Goal: Task Accomplishment & Management: Complete application form

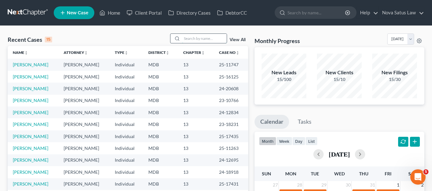
click at [198, 40] on input "search" at bounding box center [204, 38] width 45 height 9
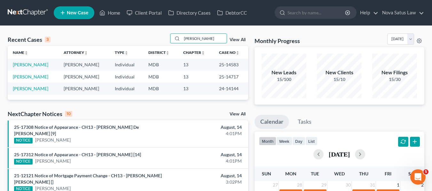
type input "[PERSON_NAME]"
click at [26, 64] on link "[PERSON_NAME]" at bounding box center [30, 64] width 35 height 5
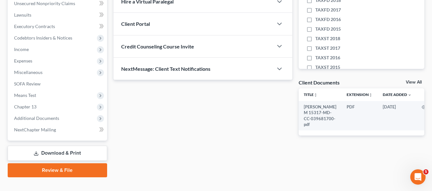
scroll to position [171, 0]
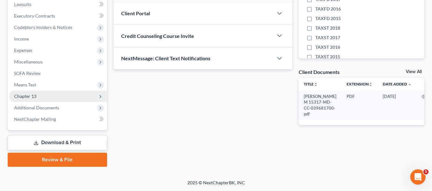
click at [27, 95] on span "Chapter 13" at bounding box center [25, 96] width 22 height 5
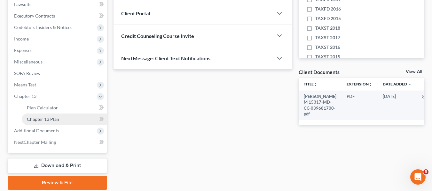
click at [36, 118] on span "Chapter 13 Plan" at bounding box center [43, 119] width 32 height 5
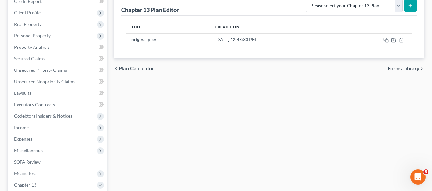
scroll to position [84, 0]
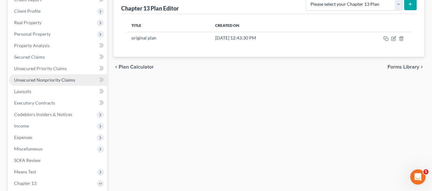
click at [37, 82] on span "Unsecured Nonpriority Claims" at bounding box center [44, 79] width 61 height 5
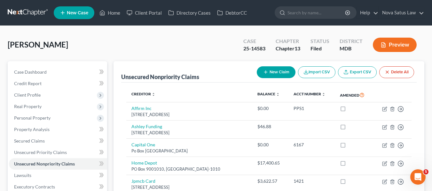
scroll to position [40, 0]
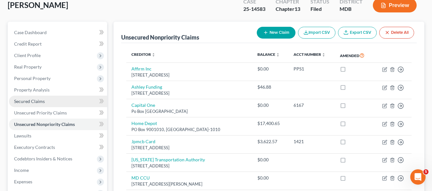
click at [35, 100] on span "Secured Claims" at bounding box center [29, 101] width 31 height 5
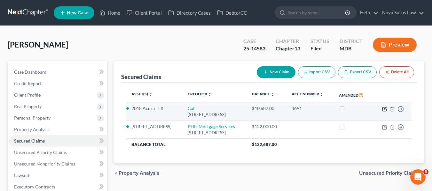
click at [384, 112] on icon "button" at bounding box center [384, 109] width 5 height 5
select select "48"
select select "0"
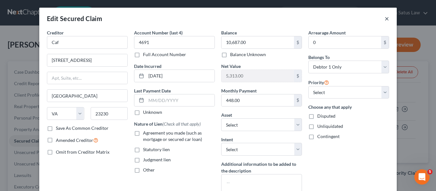
click at [386, 18] on button "×" at bounding box center [387, 19] width 4 height 8
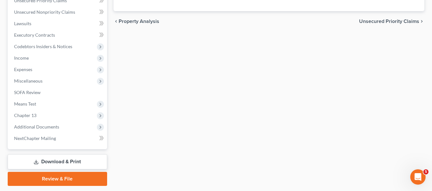
scroll to position [171, 0]
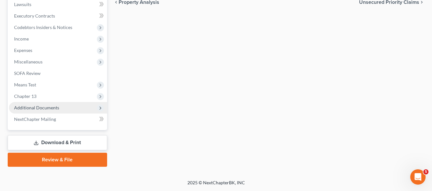
click at [31, 105] on span "Additional Documents" at bounding box center [36, 107] width 45 height 5
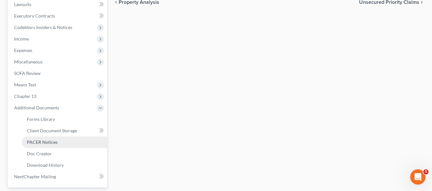
click at [40, 142] on span "PACER Notices" at bounding box center [42, 142] width 31 height 5
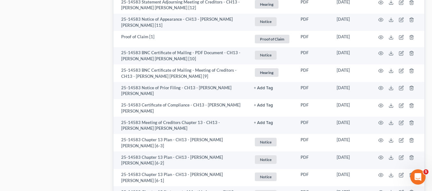
scroll to position [409, 0]
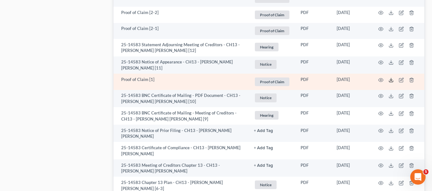
click at [391, 78] on icon at bounding box center [390, 80] width 5 height 5
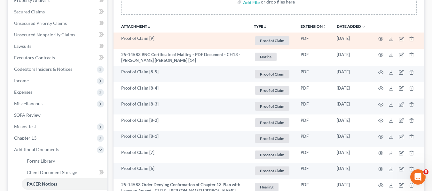
scroll to position [126, 0]
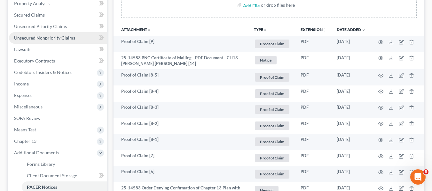
click at [31, 37] on span "Unsecured Nonpriority Claims" at bounding box center [44, 37] width 61 height 5
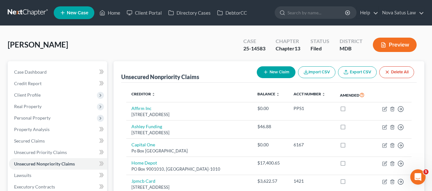
click at [265, 72] on icon "button" at bounding box center [265, 72] width 5 height 5
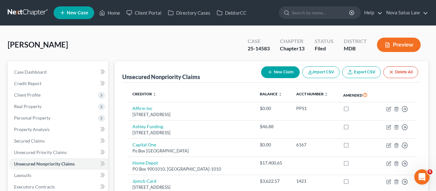
select select "0"
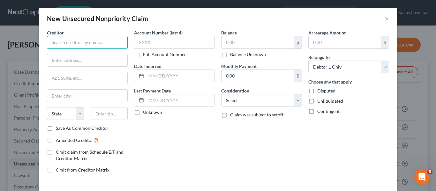
click at [78, 43] on input "text" at bounding box center [87, 42] width 81 height 13
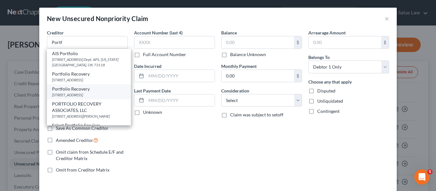
click at [84, 92] on div "Portfolio Recovery" at bounding box center [89, 89] width 74 height 6
type input "Portfolio Recovery"
type input "[STREET_ADDRESS]"
type input "[GEOGRAPHIC_DATA]"
select select "48"
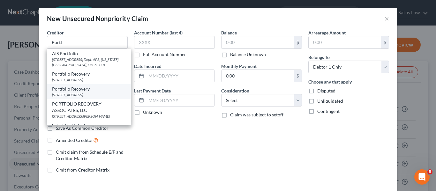
type input "23502"
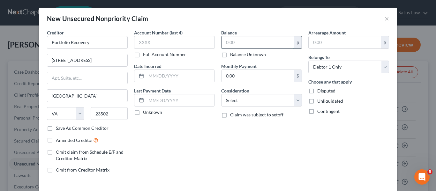
click at [255, 44] on input "text" at bounding box center [258, 42] width 73 height 12
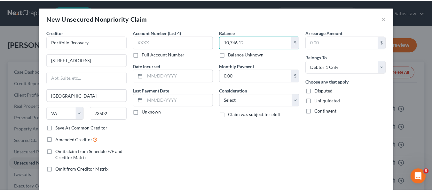
scroll to position [27, 0]
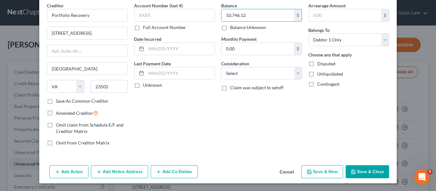
type input "10,746.12"
click at [365, 174] on button "Save & Close" at bounding box center [367, 171] width 43 height 13
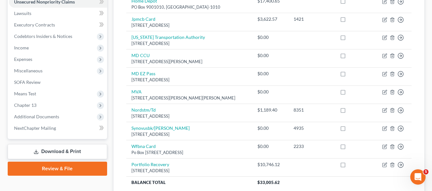
scroll to position [163, 0]
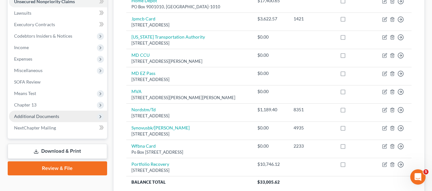
click at [40, 116] on span "Additional Documents" at bounding box center [36, 116] width 45 height 5
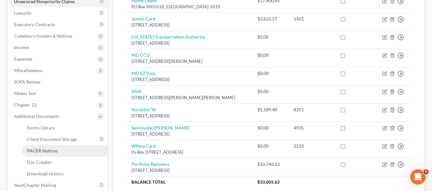
click at [42, 148] on link "PACER Notices" at bounding box center [64, 150] width 85 height 11
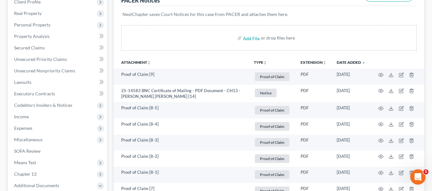
scroll to position [96, 0]
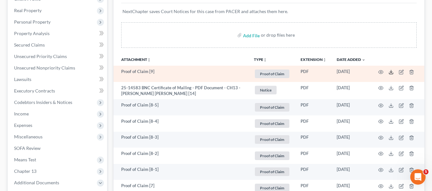
click at [390, 71] on icon at bounding box center [390, 72] width 5 height 5
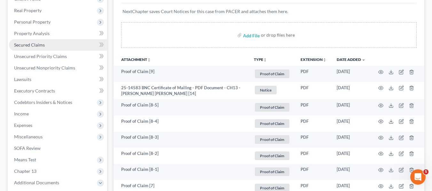
click at [35, 42] on span "Secured Claims" at bounding box center [29, 44] width 31 height 5
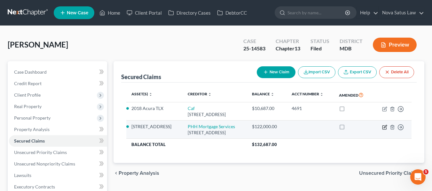
click at [383, 130] on icon "button" at bounding box center [384, 127] width 5 height 5
select select "33"
select select "0"
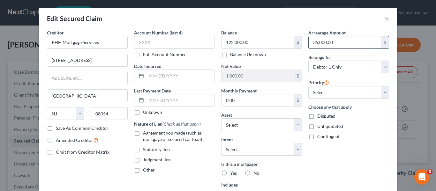
click at [338, 43] on input "35,000.00" at bounding box center [345, 42] width 73 height 12
type input "38,462.88"
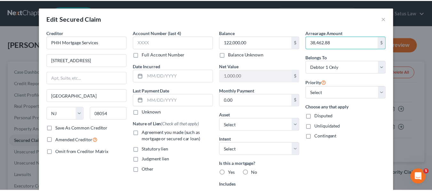
scroll to position [112, 0]
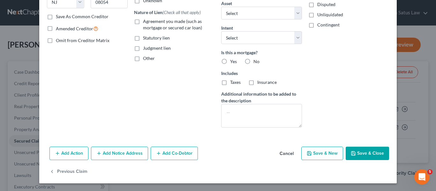
click at [351, 153] on icon "button" at bounding box center [353, 153] width 5 height 5
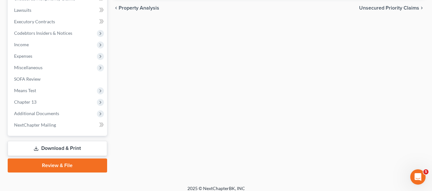
scroll to position [171, 0]
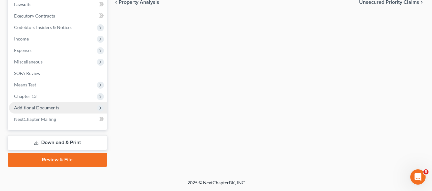
click at [30, 106] on span "Additional Documents" at bounding box center [36, 107] width 45 height 5
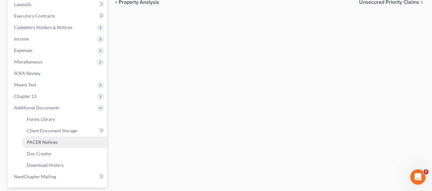
click at [41, 143] on span "PACER Notices" at bounding box center [42, 142] width 31 height 5
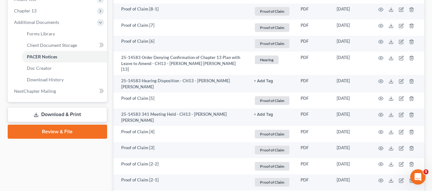
scroll to position [259, 0]
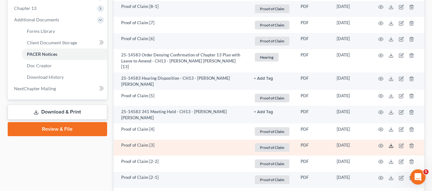
click at [391, 143] on icon at bounding box center [390, 145] width 5 height 5
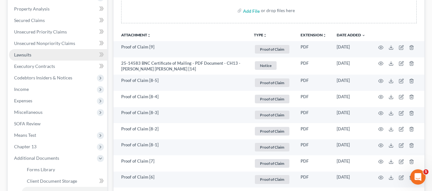
scroll to position [120, 0]
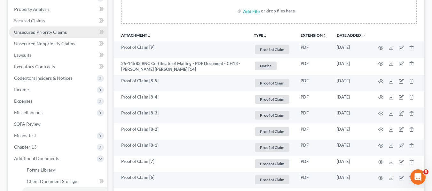
click at [24, 34] on span "Unsecured Priority Claims" at bounding box center [40, 31] width 53 height 5
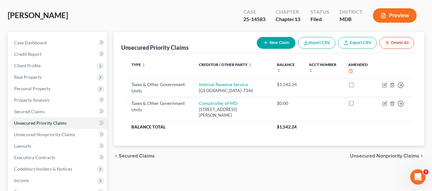
scroll to position [31, 0]
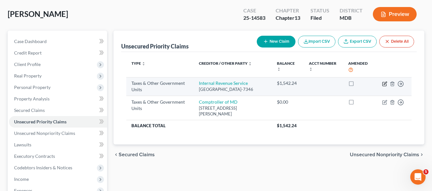
click at [383, 84] on icon "button" at bounding box center [384, 83] width 5 height 5
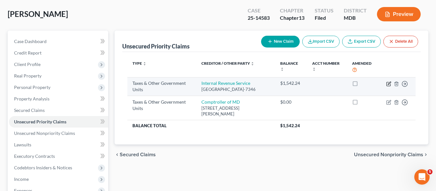
select select "0"
select select "39"
select select "0"
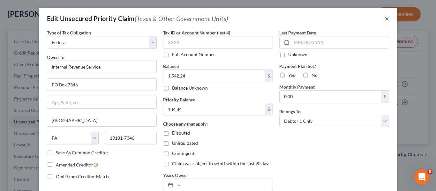
click at [387, 19] on button "×" at bounding box center [387, 19] width 4 height 8
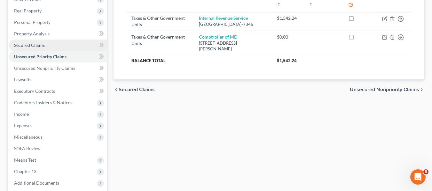
scroll to position [96, 0]
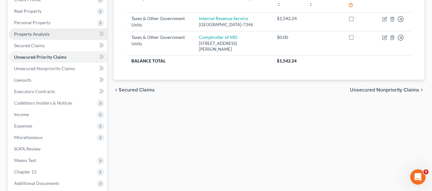
click at [28, 35] on span "Property Analysis" at bounding box center [31, 33] width 35 height 5
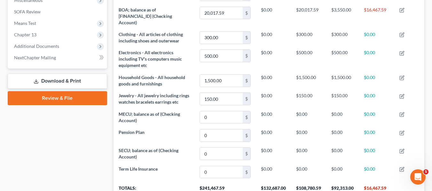
scroll to position [233, 0]
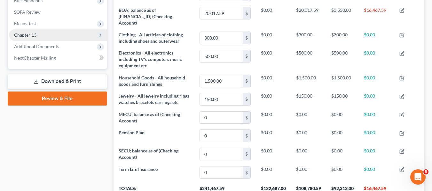
click at [35, 34] on span "Chapter 13" at bounding box center [25, 34] width 22 height 5
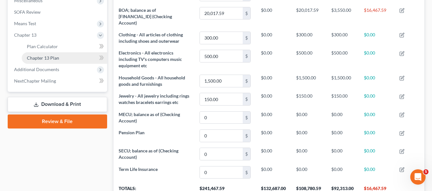
click at [46, 56] on span "Chapter 13 Plan" at bounding box center [43, 57] width 32 height 5
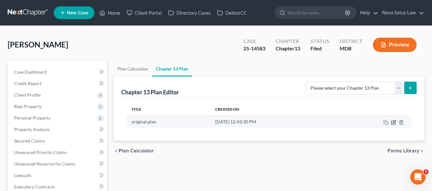
click at [392, 121] on icon "button" at bounding box center [393, 123] width 4 height 4
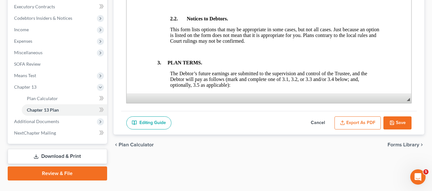
scroll to position [194, 0]
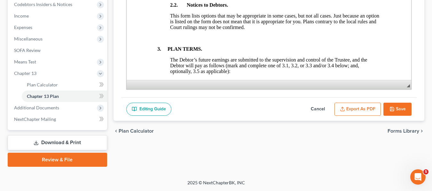
click at [317, 108] on button "Cancel" at bounding box center [317, 109] width 28 height 13
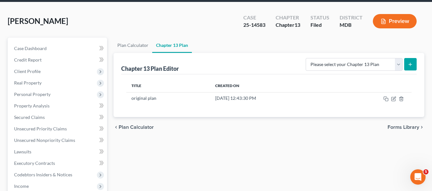
scroll to position [23, 0]
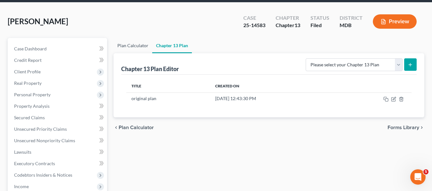
click at [130, 47] on link "Plan Calculator" at bounding box center [132, 45] width 39 height 15
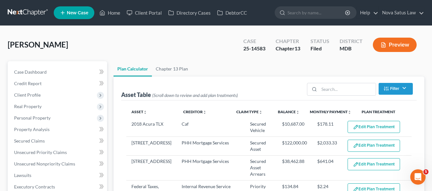
select select "59"
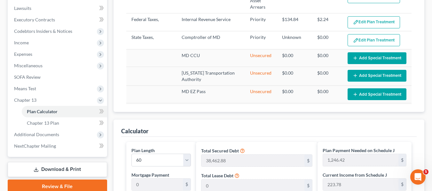
scroll to position [335, 0]
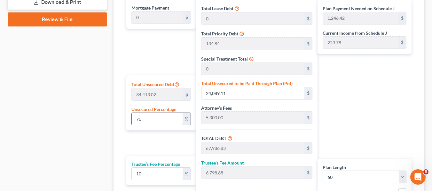
click at [165, 119] on input "70" at bounding box center [157, 119] width 51 height 12
type input "6"
type input "2,064.78"
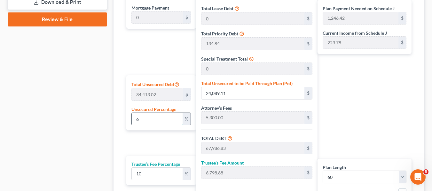
type input "45,962.50"
type input "4,596.25"
type input "50,558.75"
type input "842.64"
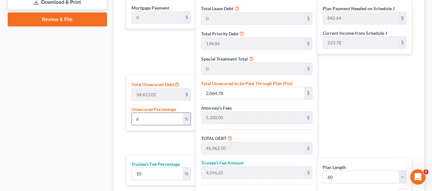
type input "60"
type input "20,647.81"
type input "64,545.53"
type input "6,454.55"
type input "71,000.08"
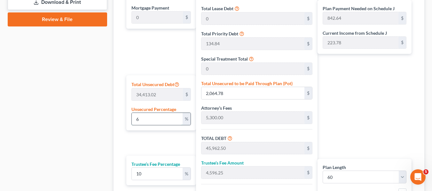
type input "1,183.33"
type input "6"
type input "2,064.78"
type input "45,962.50"
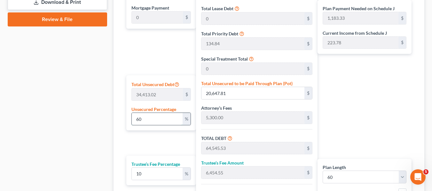
type input "4,596.25"
type input "50,558.75"
type input "842.64"
type input "43,897.71"
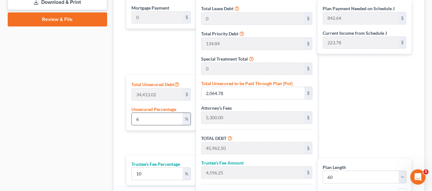
type input "4,389.77"
type input "48,287.49"
type input "804.79"
type input "1"
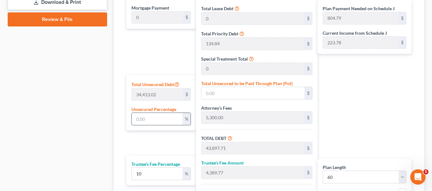
type input "344.13"
type input "44,241.85"
type input "4,424.18"
type input "48,666.03"
type input "811.10"
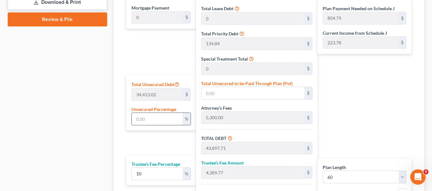
type input "811.10"
type input "15"
type input "5,161.95"
type input "49,059.67"
type input "4,905.96"
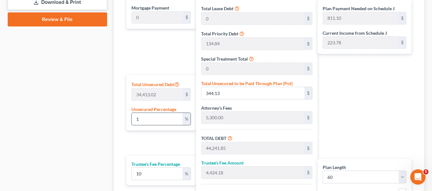
type input "53,965.64"
type input "899.42"
type input "1"
type input "344.13"
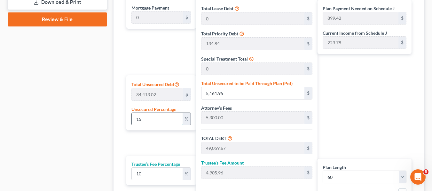
type input "44,241.85"
type input "4,424.18"
type input "48,666.03"
type input "811.10"
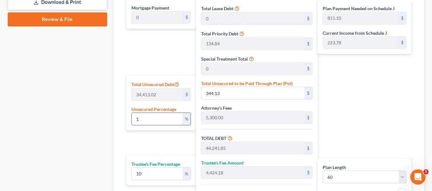
type input "43,897.71"
type input "4,389.77"
type input "48,287.49"
type input "804.79"
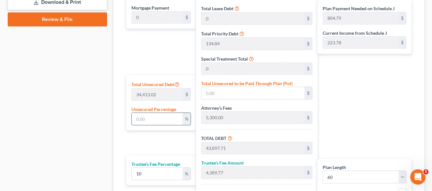
type input "5"
type input "1,720.65"
type input "45,618.37"
type input "4,561.83"
type input "50,180.20"
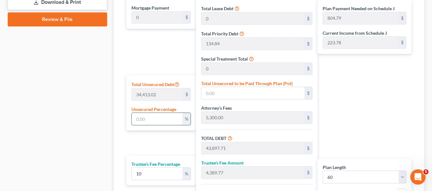
type input "836.33"
type input "50"
type input "17,206.51"
type input "61,104.22"
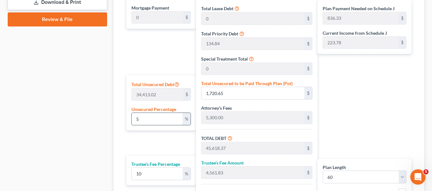
type input "6,110.42"
type input "67,214.65"
type input "1,120.24"
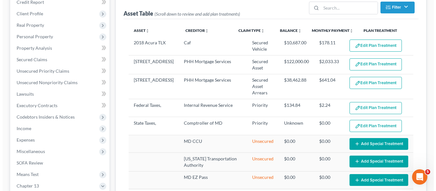
scroll to position [0, 0]
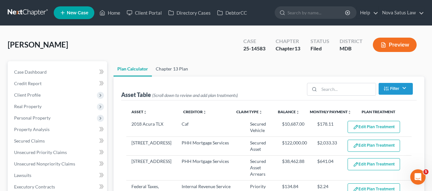
type input "50"
click at [176, 68] on link "Chapter 13 Plan" at bounding box center [172, 68] width 40 height 15
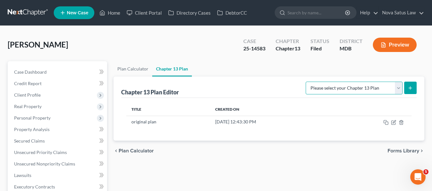
click at [345, 88] on select "Please select your Chapter 13 Plan District of [US_STATE][GEOGRAPHIC_DATA] of […" at bounding box center [353, 88] width 97 height 13
select select "1"
click at [308, 82] on select "Please select your Chapter 13 Plan District of [US_STATE][GEOGRAPHIC_DATA] of […" at bounding box center [353, 88] width 97 height 13
click at [410, 87] on line "submit" at bounding box center [410, 88] width 0 height 3
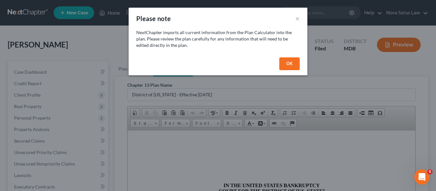
click at [285, 65] on button "OK" at bounding box center [290, 63] width 20 height 13
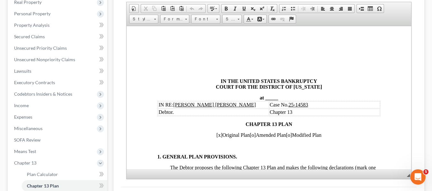
scroll to position [105, 0]
click at [264, 98] on span at bounding box center [264, 97] width 1 height 5
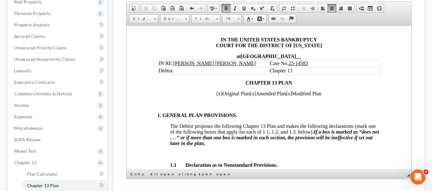
scroll to position [42, 0]
click at [216, 92] on span "[x]" at bounding box center [219, 92] width 6 height 5
click at [249, 93] on span "[o]" at bounding box center [252, 92] width 6 height 5
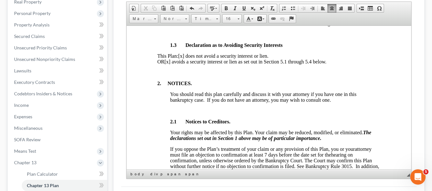
scroll to position [246, 0]
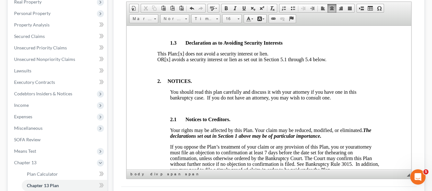
click at [186, 62] on span "[x] avoids a security interest or lien as set out in Section 5.1 through 5.4 be…" at bounding box center [245, 59] width 162 height 5
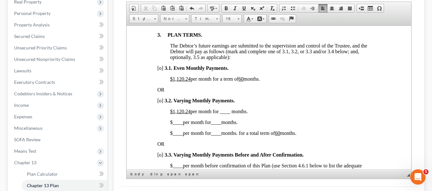
scroll to position [447, 0]
click at [159, 70] on span "[o]" at bounding box center [160, 67] width 6 height 5
click at [173, 81] on u "$1,120.24" at bounding box center [180, 78] width 20 height 5
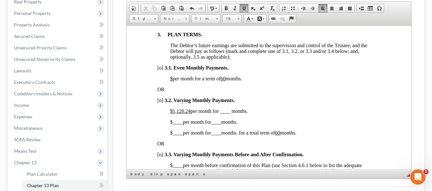
click at [225, 81] on u "60" at bounding box center [222, 78] width 5 height 5
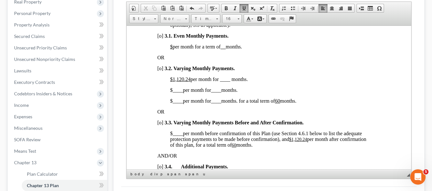
scroll to position [479, 0]
click at [159, 71] on span "[o]" at bounding box center [160, 67] width 6 height 5
click at [171, 81] on u "$1,120.24" at bounding box center [180, 78] width 20 height 5
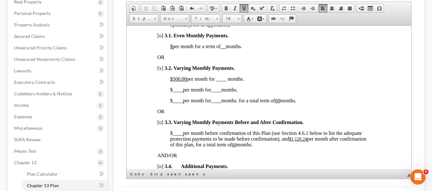
click at [217, 81] on span "$500.00 per month for ____ months." at bounding box center [207, 78] width 74 height 5
click at [172, 92] on span "____" at bounding box center [177, 89] width 10 height 5
click at [218, 92] on span "____" at bounding box center [219, 89] width 10 height 5
click at [172, 103] on span "$ ____ per month for ____ months. for a total term of 60 months." at bounding box center [233, 100] width 126 height 5
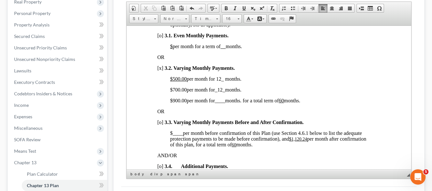
click at [217, 103] on span "____" at bounding box center [219, 100] width 10 height 5
click at [241, 103] on span "$900.00 per month for 12 months. for a total term of 60 months." at bounding box center [233, 100] width 126 height 5
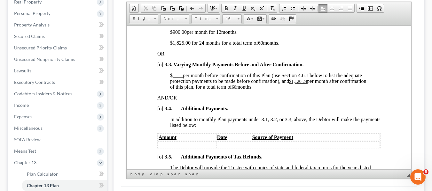
scroll to position [548, 0]
click at [291, 83] on u "$1,120.24" at bounding box center [297, 81] width 18 height 5
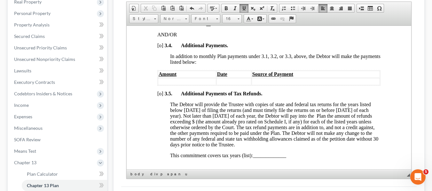
scroll to position [586, 0]
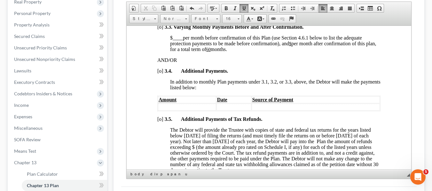
click at [210, 52] on u "60" at bounding box center [208, 49] width 4 height 5
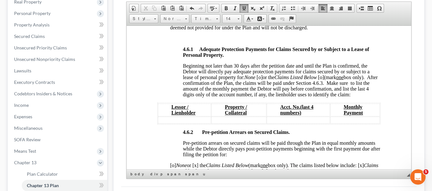
scroll to position [1063, 0]
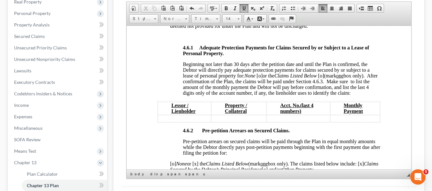
click at [259, 78] on span "[o]" at bounding box center [259, 75] width 6 height 5
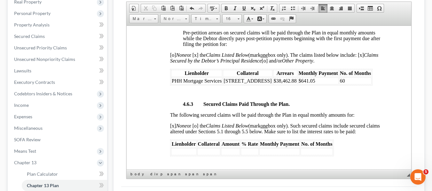
scroll to position [1175, 0]
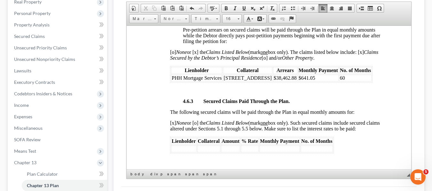
click at [321, 81] on td "$641.05" at bounding box center [317, 77] width 41 height 7
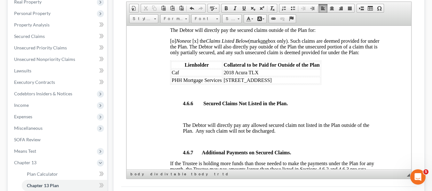
scroll to position [1439, 0]
click at [172, 82] on span "PHH Mortgage Services" at bounding box center [196, 79] width 50 height 5
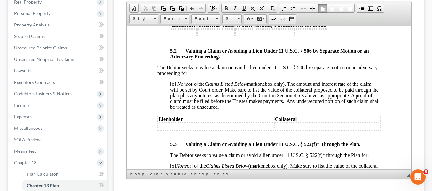
scroll to position [1866, 0]
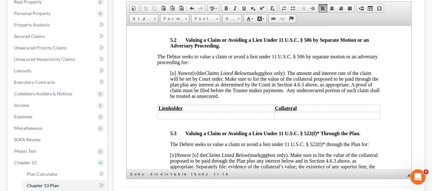
click at [172, 76] on span "[o]" at bounding box center [173, 72] width 6 height 5
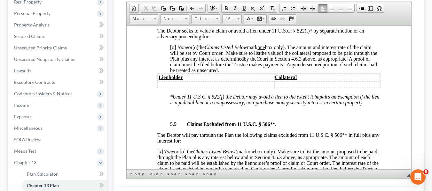
scroll to position [2086, 0]
click at [172, 50] on span "[o]" at bounding box center [173, 46] width 6 height 5
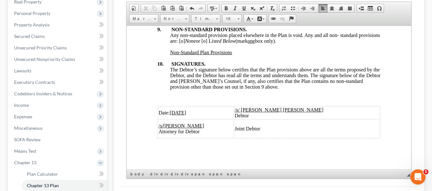
scroll to position [2467, 0]
click at [203, 43] on span "Any non-standard provision placed elsewhere in the Plan is void. Any and all no…" at bounding box center [275, 37] width 210 height 11
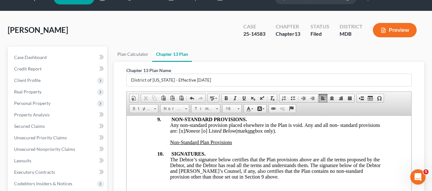
scroll to position [0, 0]
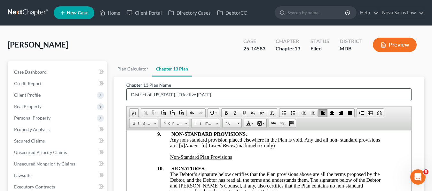
click at [214, 89] on input "District of [US_STATE] - Effective [DATE]" at bounding box center [268, 95] width 284 height 12
type input "D"
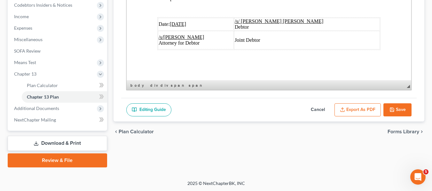
scroll to position [194, 0]
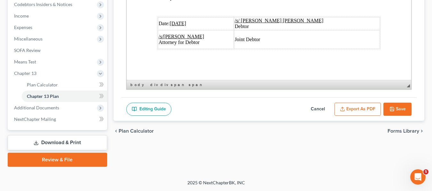
type input "amended plan 081425"
click at [349, 109] on button "Export as PDF" at bounding box center [357, 109] width 46 height 13
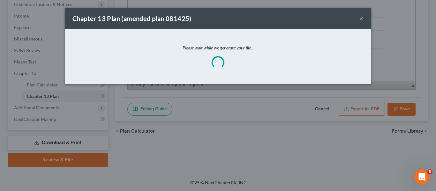
scroll to position [2433, 0]
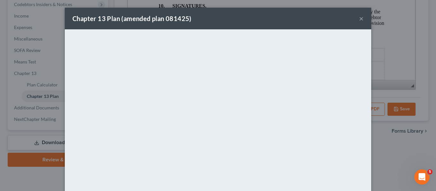
click at [359, 21] on button "×" at bounding box center [361, 19] width 4 height 8
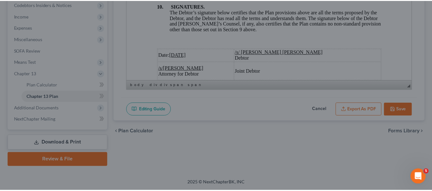
scroll to position [2467, 0]
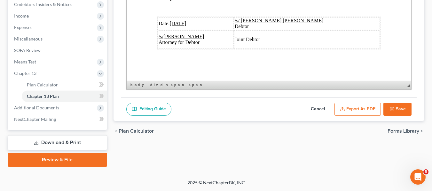
click at [396, 109] on button "Save" at bounding box center [397, 109] width 28 height 13
select select "1"
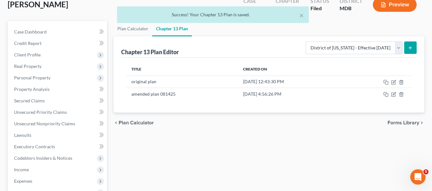
scroll to position [0, 0]
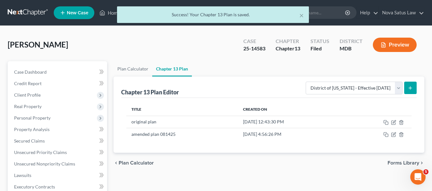
click at [108, 14] on div "× Success! Your Chapter 13 Plan is saved." at bounding box center [213, 16] width 432 height 20
click at [109, 14] on div "× Success! Your Chapter 13 Plan is saved." at bounding box center [213, 16] width 432 height 20
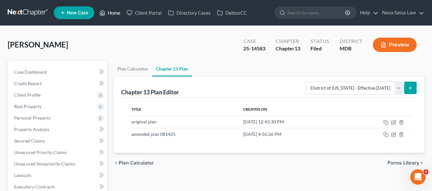
click at [111, 13] on link "Home" at bounding box center [109, 12] width 27 height 11
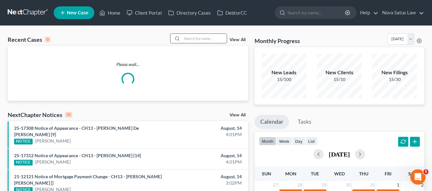
click at [188, 40] on input "search" at bounding box center [204, 38] width 45 height 9
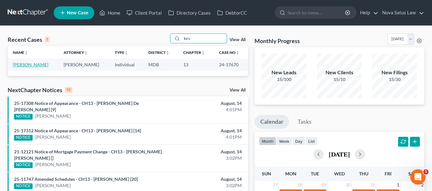
type input "kirs"
click at [19, 66] on link "[PERSON_NAME]" at bounding box center [30, 64] width 35 height 5
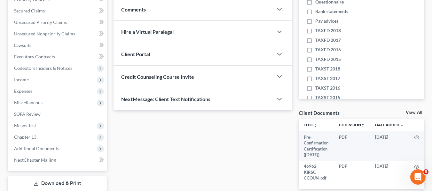
scroll to position [108, 0]
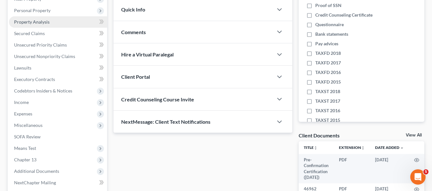
click at [29, 22] on span "Property Analysis" at bounding box center [31, 21] width 35 height 5
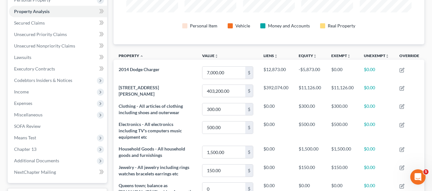
scroll to position [96, 0]
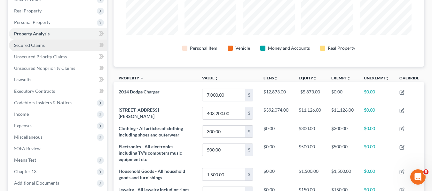
click at [52, 44] on link "Secured Claims" at bounding box center [58, 45] width 98 height 11
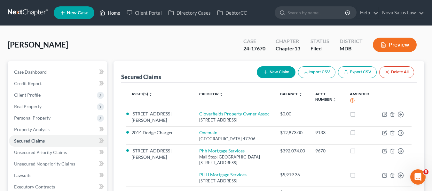
click at [111, 13] on link "Home" at bounding box center [109, 12] width 27 height 11
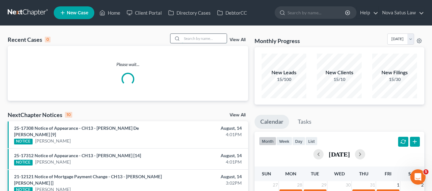
click at [189, 37] on input "search" at bounding box center [204, 38] width 45 height 9
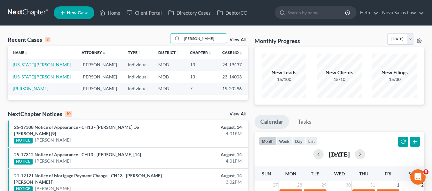
type input "[PERSON_NAME]"
click at [39, 63] on link "[US_STATE][PERSON_NAME]" at bounding box center [42, 64] width 58 height 5
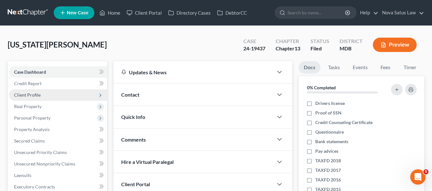
click at [43, 95] on span "Client Profile" at bounding box center [58, 94] width 98 height 11
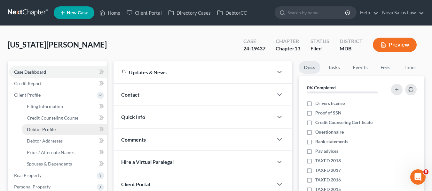
click at [45, 128] on span "Debtor Profile" at bounding box center [41, 129] width 29 height 5
select select "2"
select select "3"
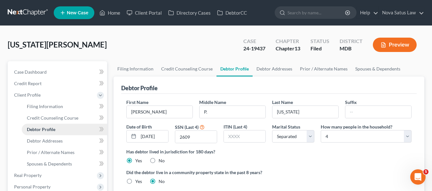
radio input "true"
click at [114, 12] on link "Home" at bounding box center [109, 12] width 27 height 11
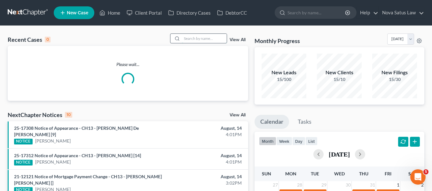
click at [189, 39] on input "search" at bounding box center [204, 38] width 45 height 9
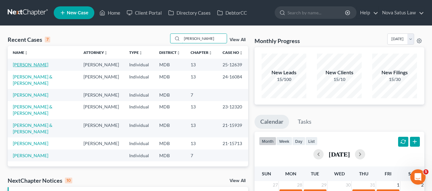
type input "[PERSON_NAME]"
click at [18, 65] on link "[PERSON_NAME]" at bounding box center [30, 64] width 35 height 5
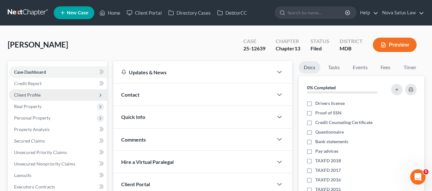
click at [33, 93] on span "Client Profile" at bounding box center [27, 94] width 27 height 5
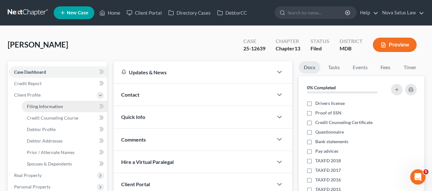
click at [36, 105] on span "Filing Information" at bounding box center [45, 106] width 36 height 5
select select "1"
select select "0"
select select "3"
select select "21"
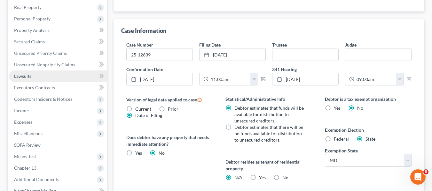
scroll to position [169, 0]
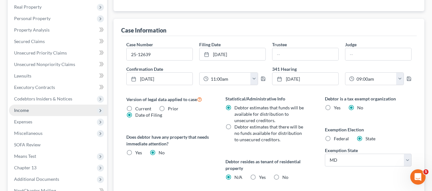
click at [24, 110] on span "Income" at bounding box center [21, 110] width 15 height 5
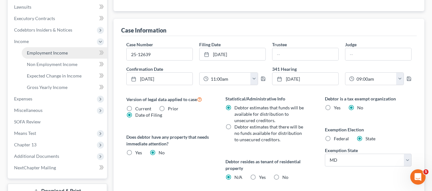
click at [32, 56] on link "Employment Income" at bounding box center [64, 52] width 85 height 11
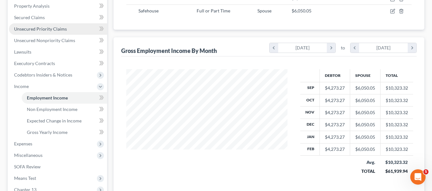
scroll to position [124, 0]
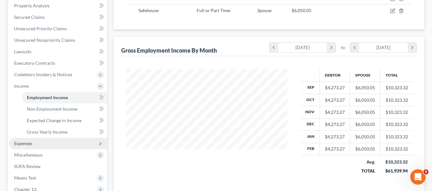
click at [23, 144] on span "Expenses" at bounding box center [23, 143] width 18 height 5
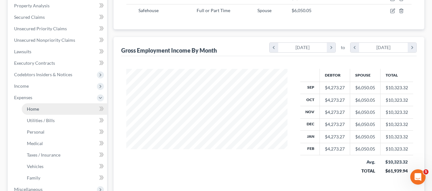
click at [29, 111] on span "Home" at bounding box center [33, 108] width 12 height 5
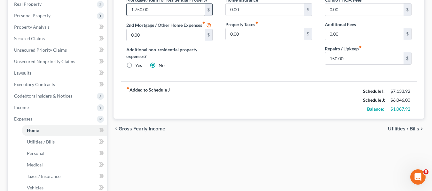
scroll to position [103, 0]
